Goal: Information Seeking & Learning: Learn about a topic

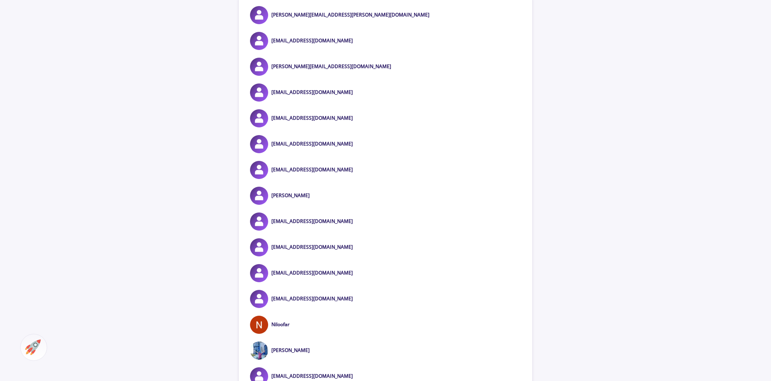
scroll to position [242, 0]
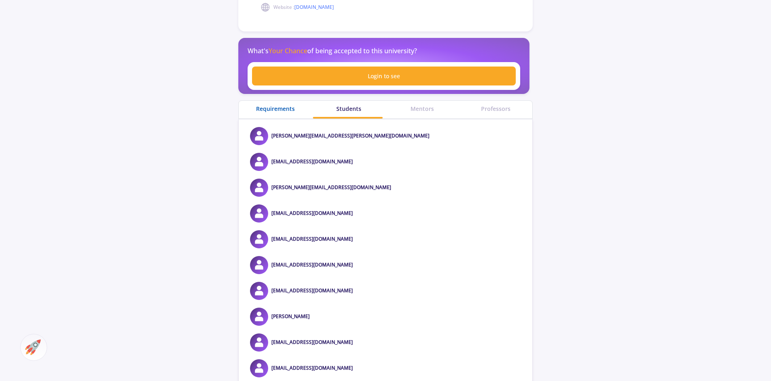
click at [283, 108] on div "Requirements" at bounding box center [275, 108] width 73 height 8
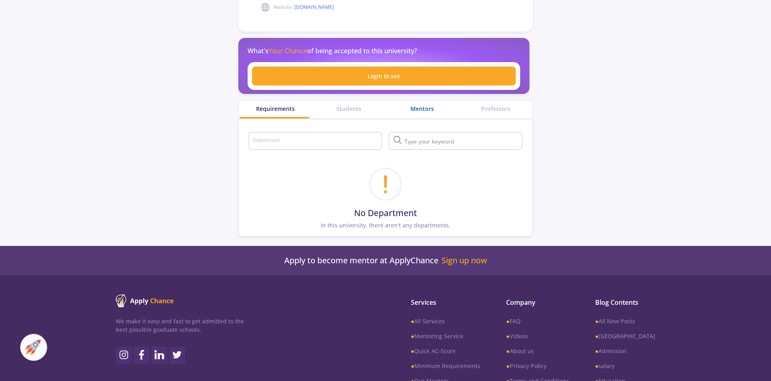
click at [418, 110] on div "Mentors" at bounding box center [421, 108] width 73 height 8
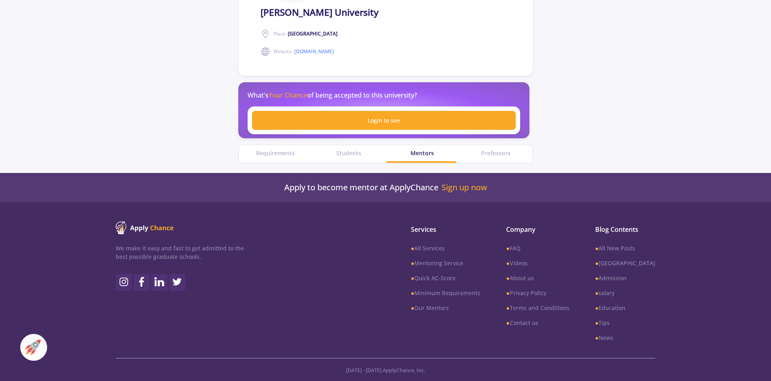
scroll to position [242, 0]
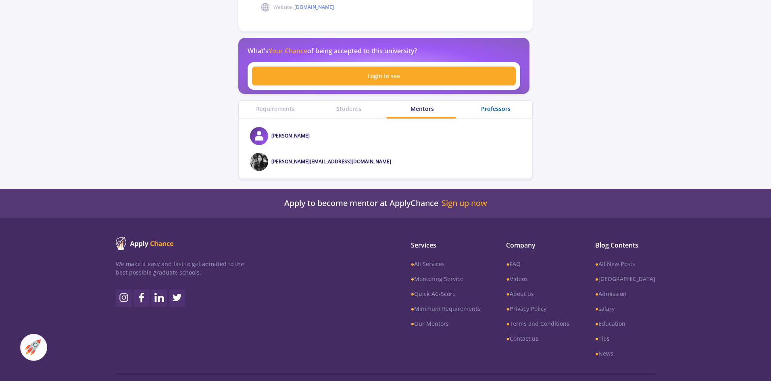
click at [493, 111] on div "Professors" at bounding box center [495, 108] width 73 height 8
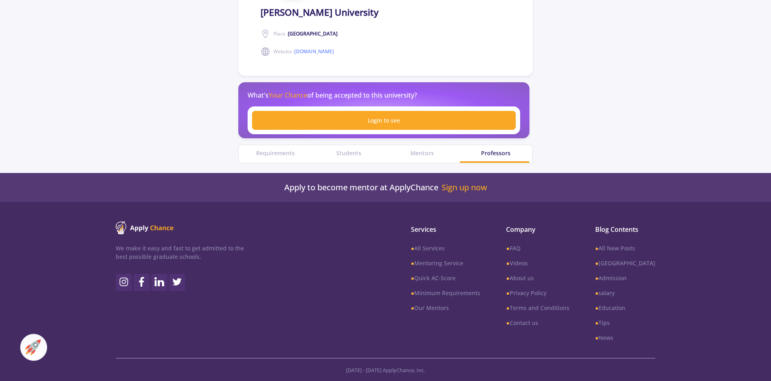
scroll to position [232, 0]
